Goal: Task Accomplishment & Management: Manage account settings

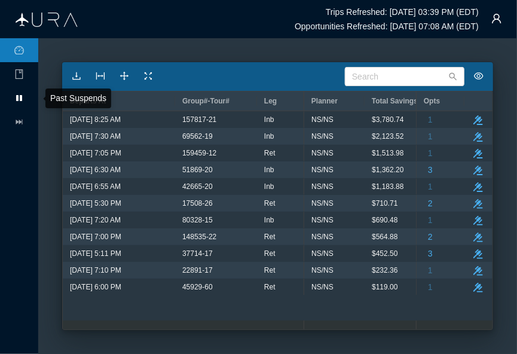
click at [18, 97] on icon at bounding box center [19, 98] width 6 height 6
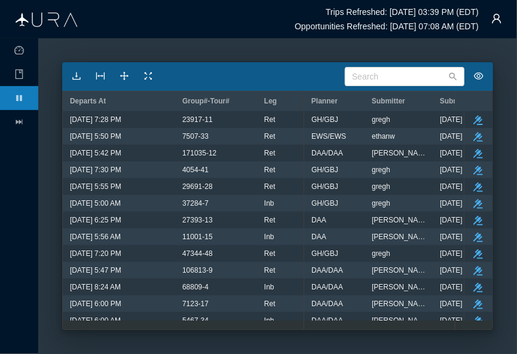
scroll to position [191, 0]
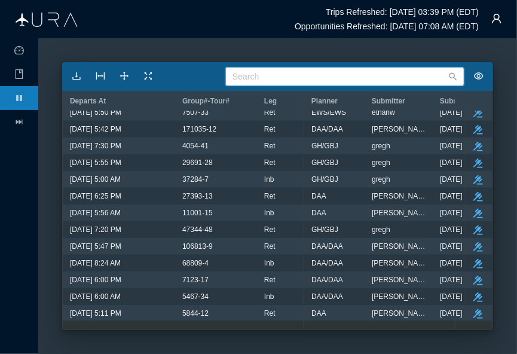
click at [370, 75] on input "text" at bounding box center [344, 76] width 239 height 19
type input "27151"
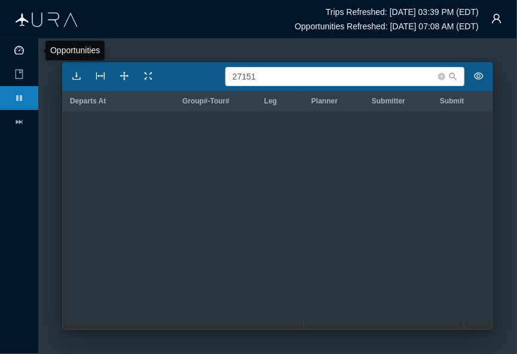
click at [22, 48] on icon "icon: dashboard" at bounding box center [19, 50] width 10 height 10
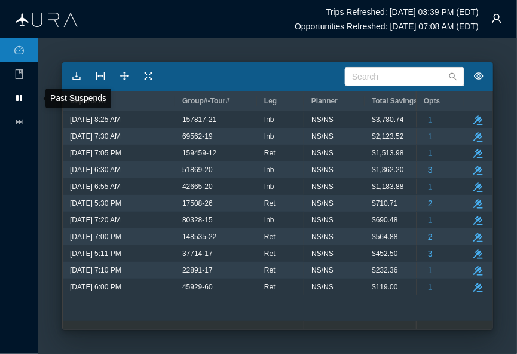
click at [21, 99] on icon at bounding box center [19, 98] width 6 height 6
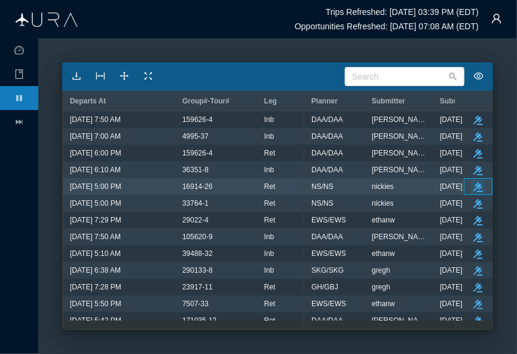
click at [473, 182] on icon "take-action" at bounding box center [478, 187] width 10 height 10
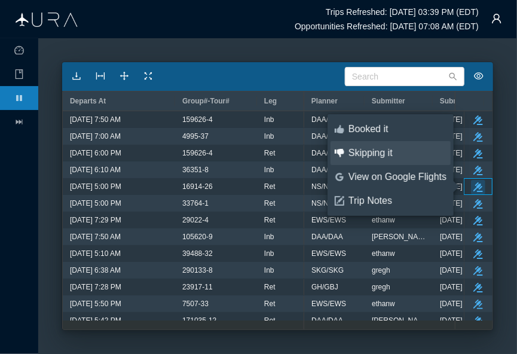
click at [367, 150] on div "Skipping it" at bounding box center [397, 152] width 98 height 13
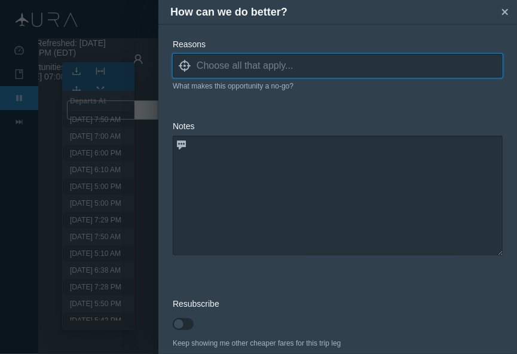
click at [225, 60] on input at bounding box center [350, 66] width 306 height 18
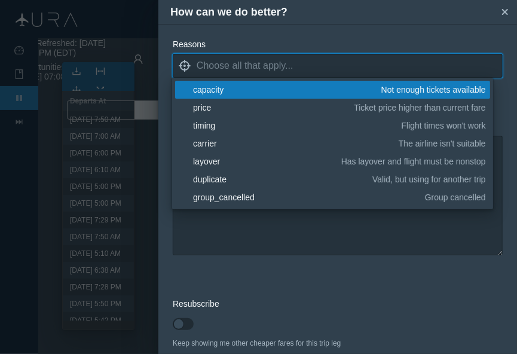
click at [218, 91] on div "capacity" at bounding box center [285, 90] width 184 height 12
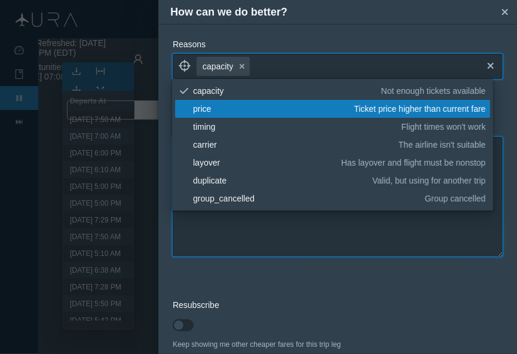
click at [253, 235] on textarea at bounding box center [338, 196] width 330 height 119
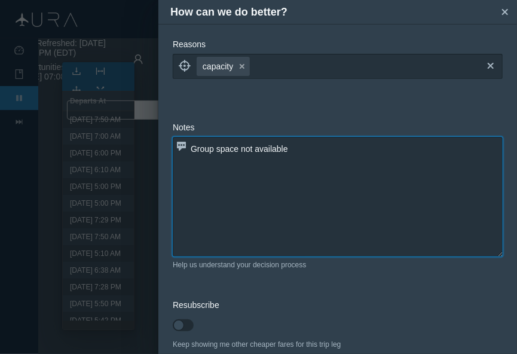
type textarea "Group space not available"
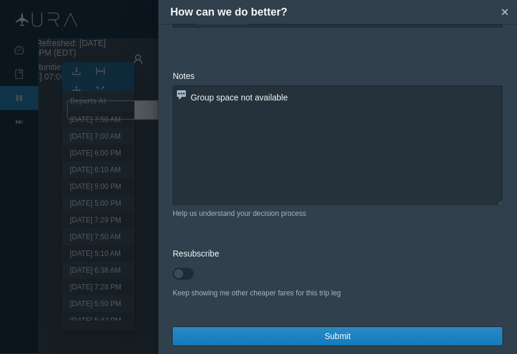
scroll to position [57, 0]
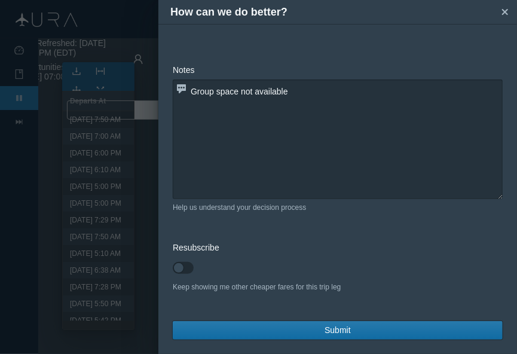
click at [356, 330] on button "Submit" at bounding box center [338, 330] width 330 height 19
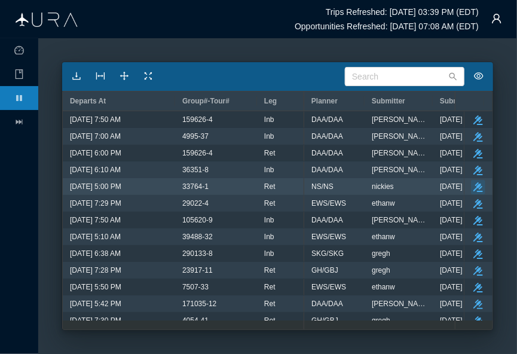
click at [473, 186] on icon "button" at bounding box center [478, 187] width 10 height 10
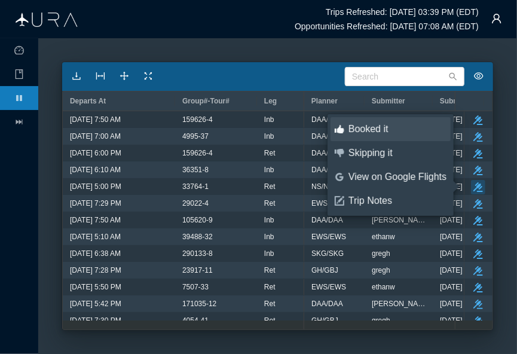
click at [361, 132] on div "Booked it" at bounding box center [397, 128] width 98 height 13
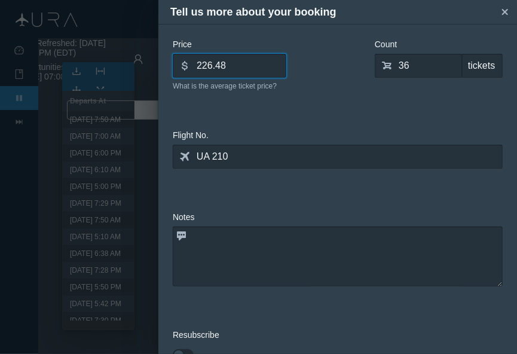
drag, startPoint x: 226, startPoint y: 69, endPoint x: 161, endPoint y: 72, distance: 65.8
click at [161, 72] on div "Price dollar 226.48 What is the average ticket price? Count shopping-cart 36 ti…" at bounding box center [337, 189] width 358 height 330
type input "247.68"
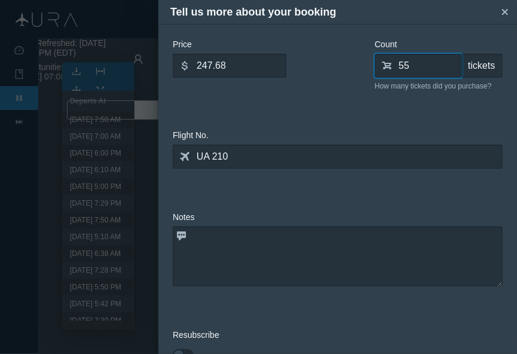
type input "55"
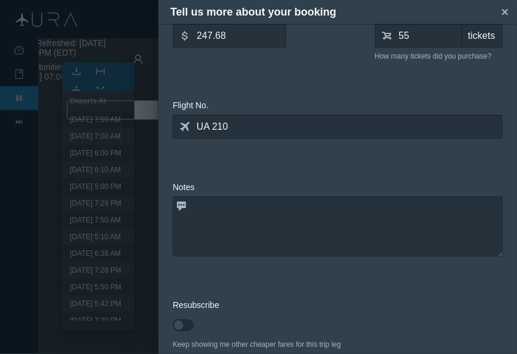
scroll to position [87, 0]
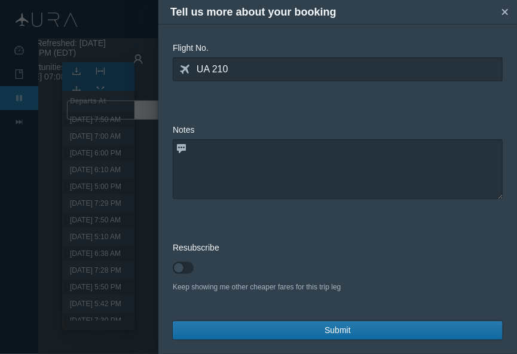
click at [350, 332] on button "Submit" at bounding box center [338, 330] width 330 height 19
